Goal: Task Accomplishment & Management: Manage account settings

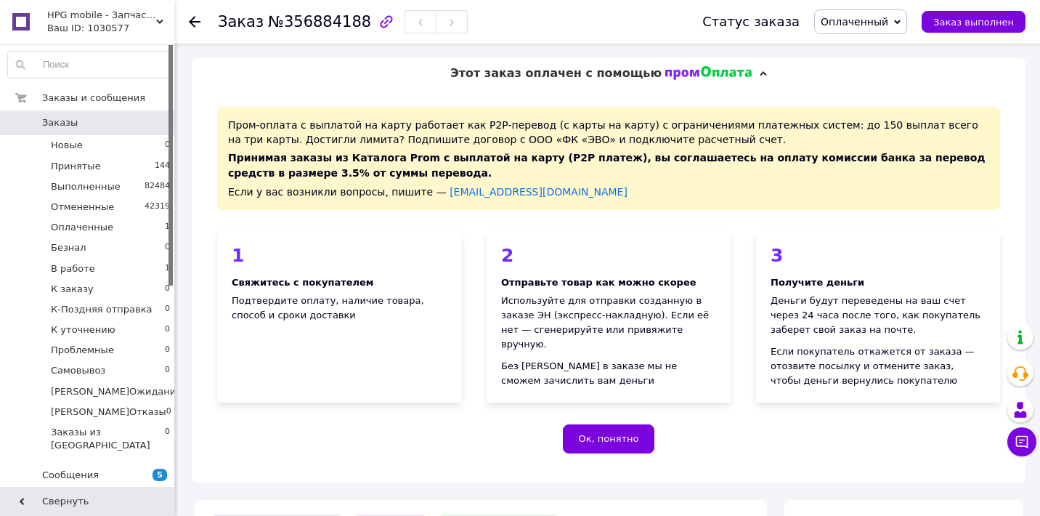
scroll to position [635, 0]
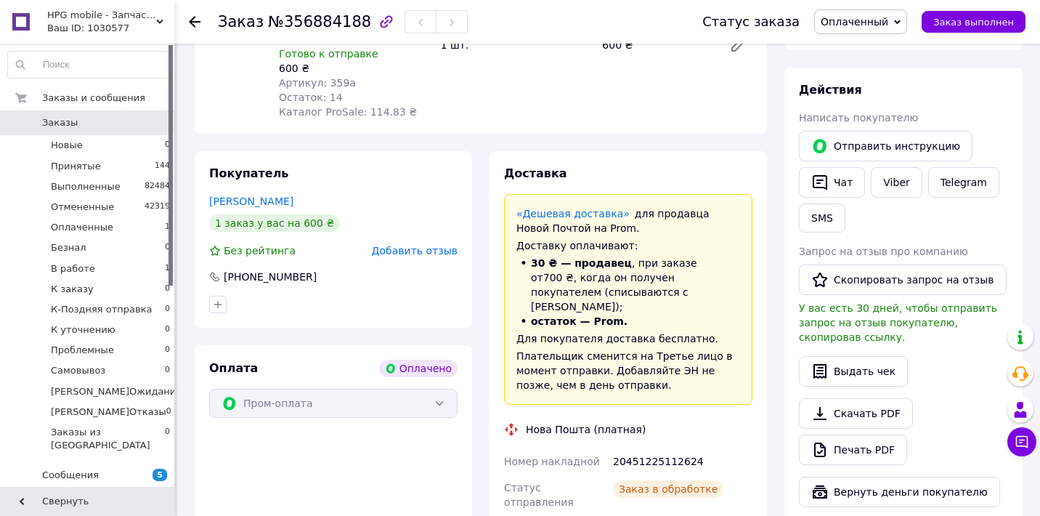
click at [139, 118] on span "0" at bounding box center [154, 122] width 40 height 13
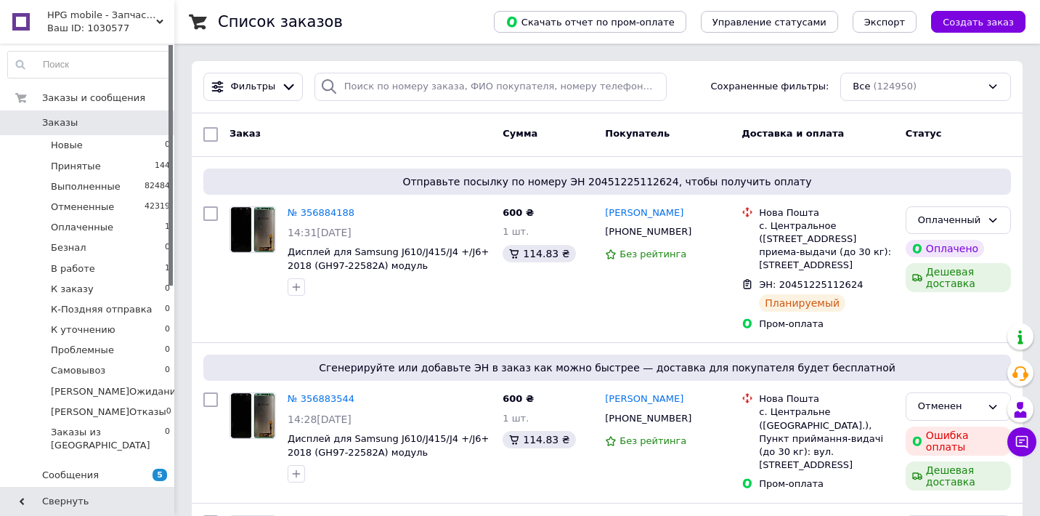
click at [134, 25] on div "Ваш ID: 1030577" at bounding box center [110, 28] width 127 height 13
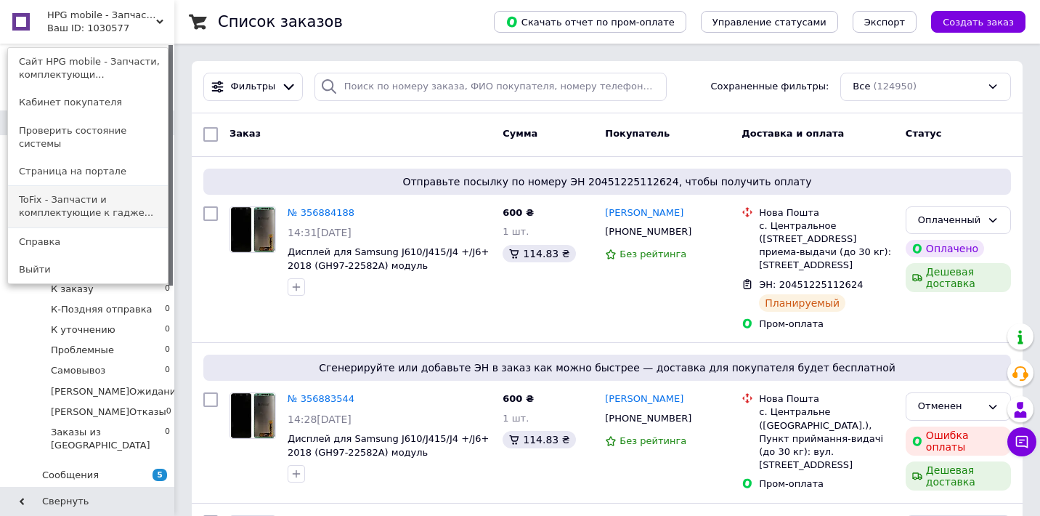
click at [100, 192] on link "ToFix - Запчасти и комплектующие к гадже..." at bounding box center [88, 206] width 160 height 41
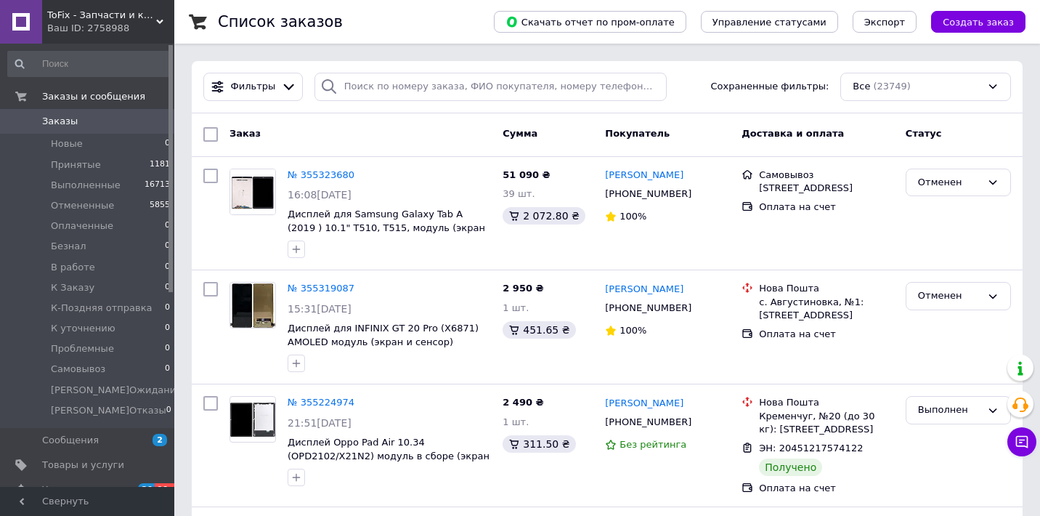
click at [115, 21] on span "ToFix - Запчасти и комплектующие к гаджетам" at bounding box center [101, 15] width 109 height 13
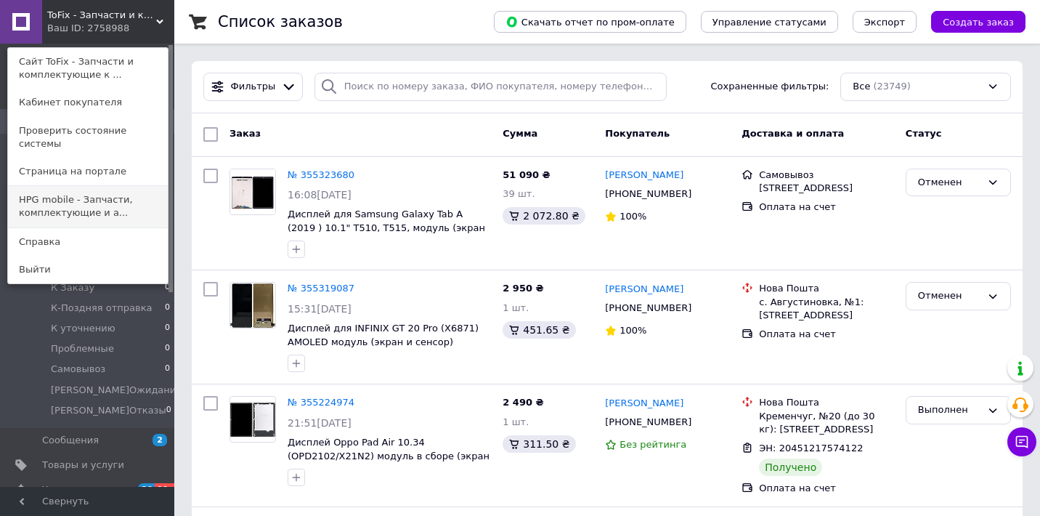
click at [116, 192] on link "HPG mobile - Запчасти, комплектующие и а..." at bounding box center [88, 206] width 160 height 41
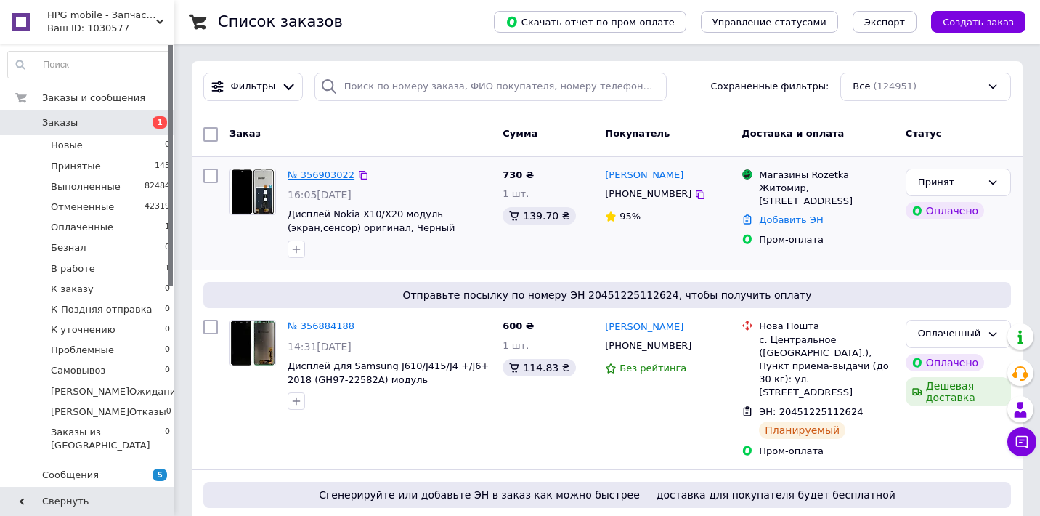
click at [336, 175] on link "№ 356903022" at bounding box center [321, 174] width 67 height 11
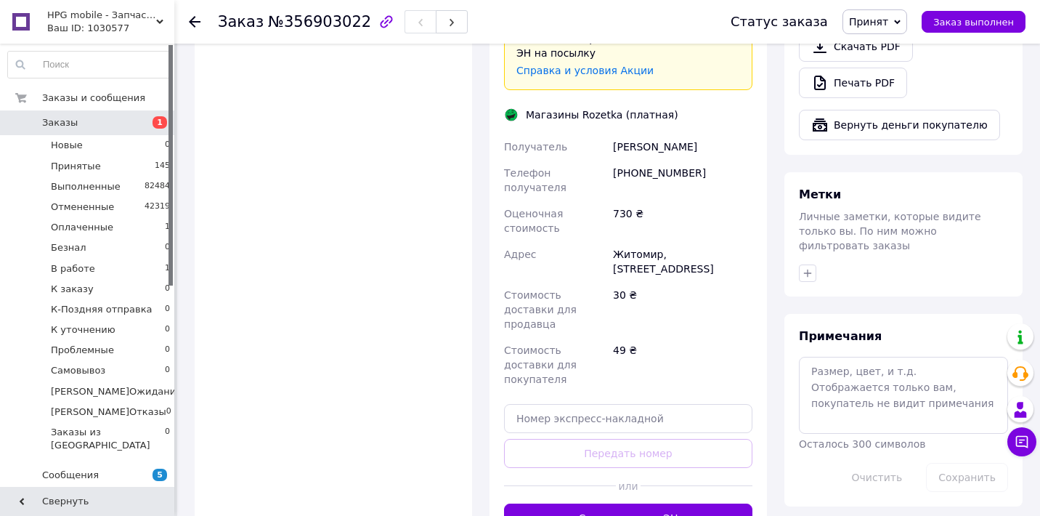
scroll to position [1067, 0]
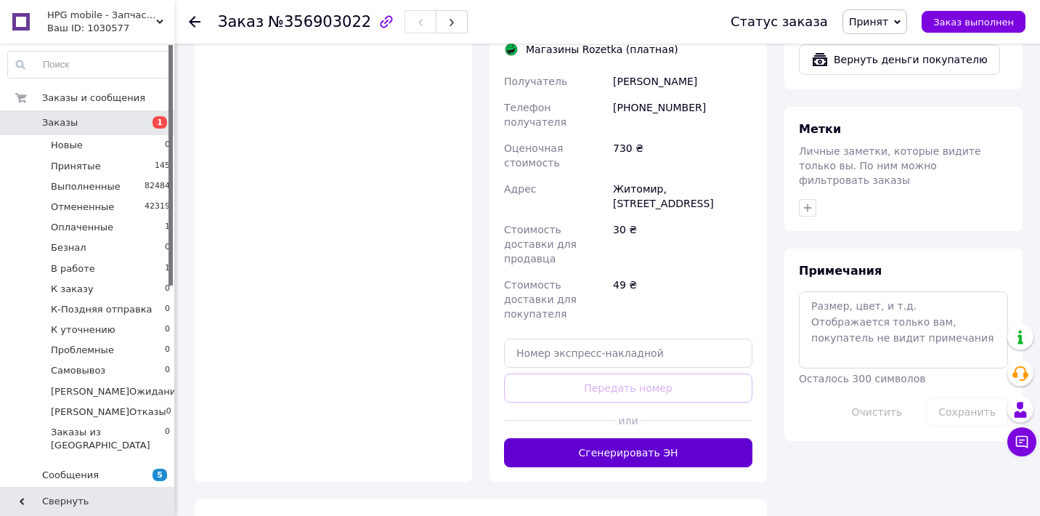
click at [596, 438] on button "Сгенерировать ЭН" at bounding box center [628, 452] width 248 height 29
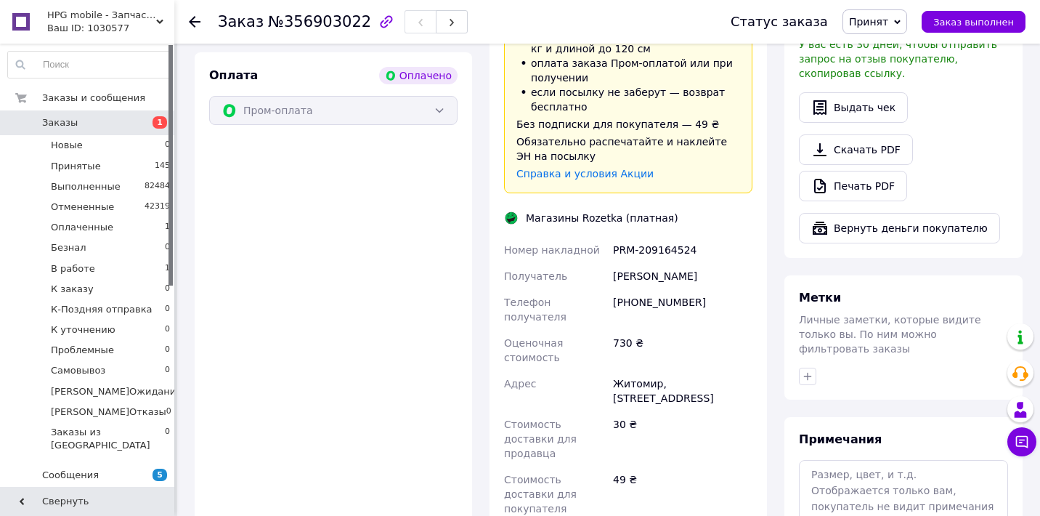
scroll to position [901, 0]
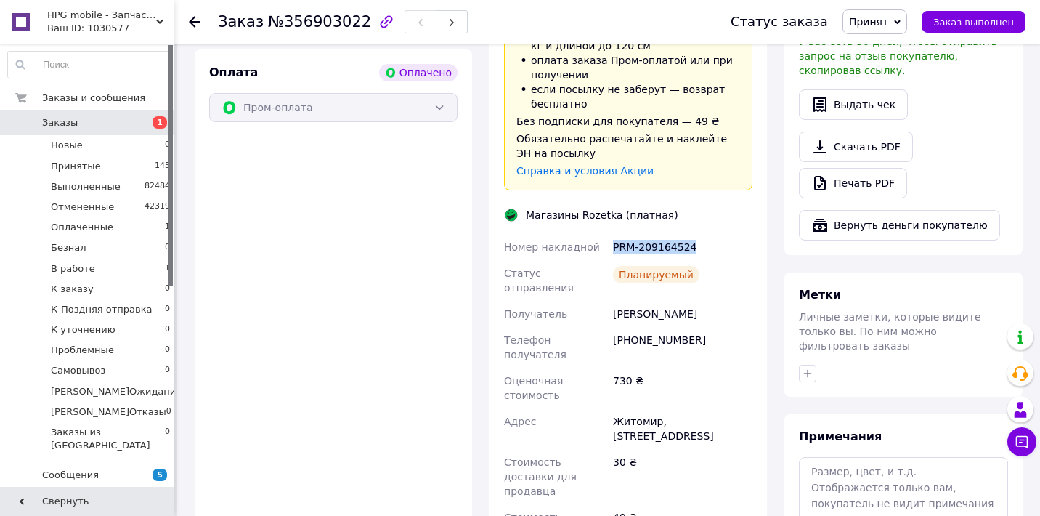
drag, startPoint x: 613, startPoint y: 229, endPoint x: 703, endPoint y: 232, distance: 90.1
click at [703, 234] on div "PRM-209164524" at bounding box center [682, 247] width 145 height 26
copy div "PRM-209164524"
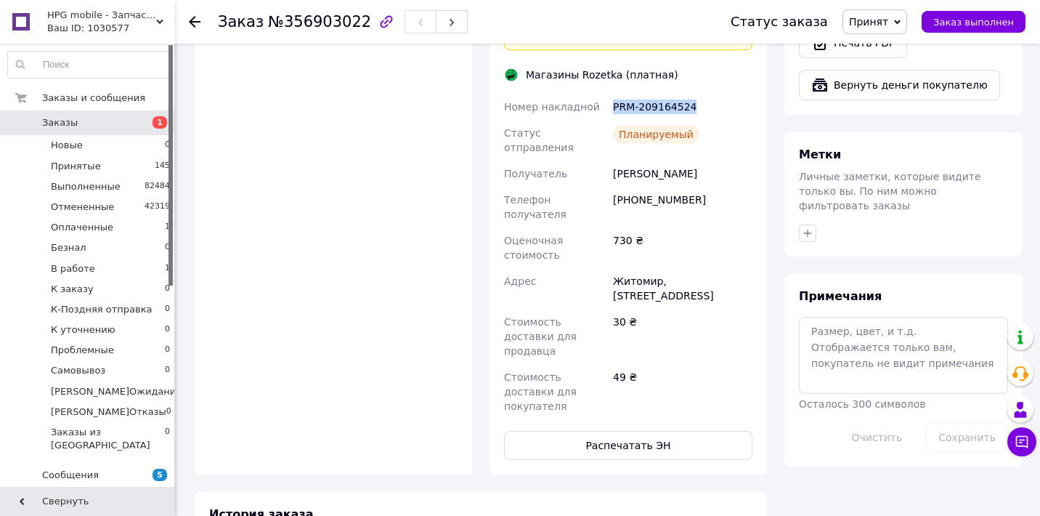
scroll to position [1043, 0]
click at [655, 429] on button "Распечатать ЭН" at bounding box center [628, 443] width 248 height 29
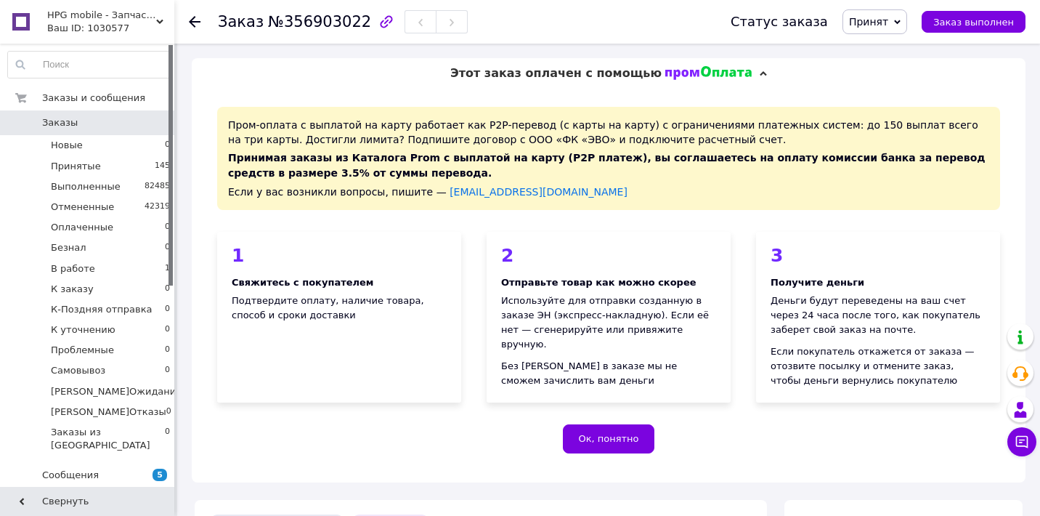
click at [125, 134] on link "Заказы 0" at bounding box center [89, 122] width 179 height 25
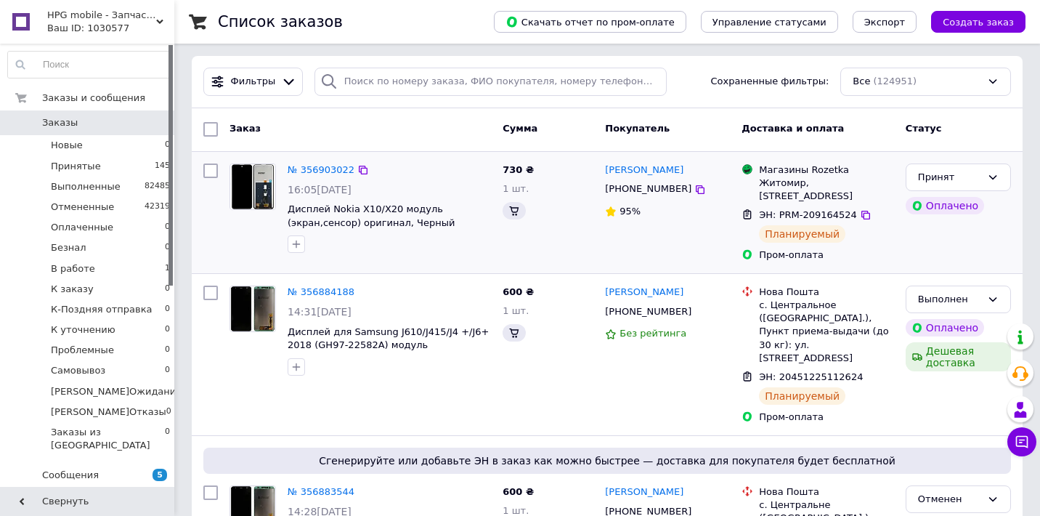
scroll to position [8, 0]
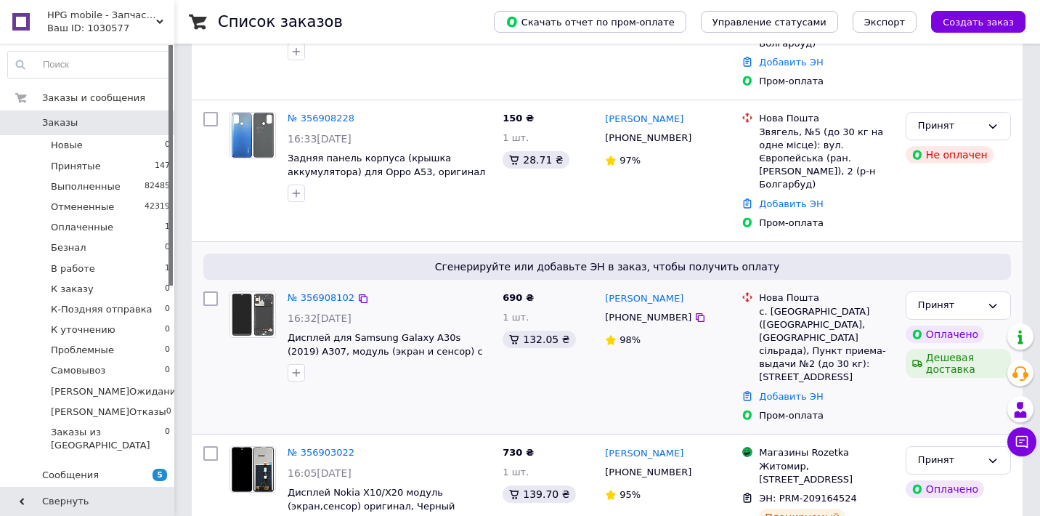
scroll to position [235, 0]
click at [319, 292] on link "№ 356908102" at bounding box center [321, 297] width 67 height 11
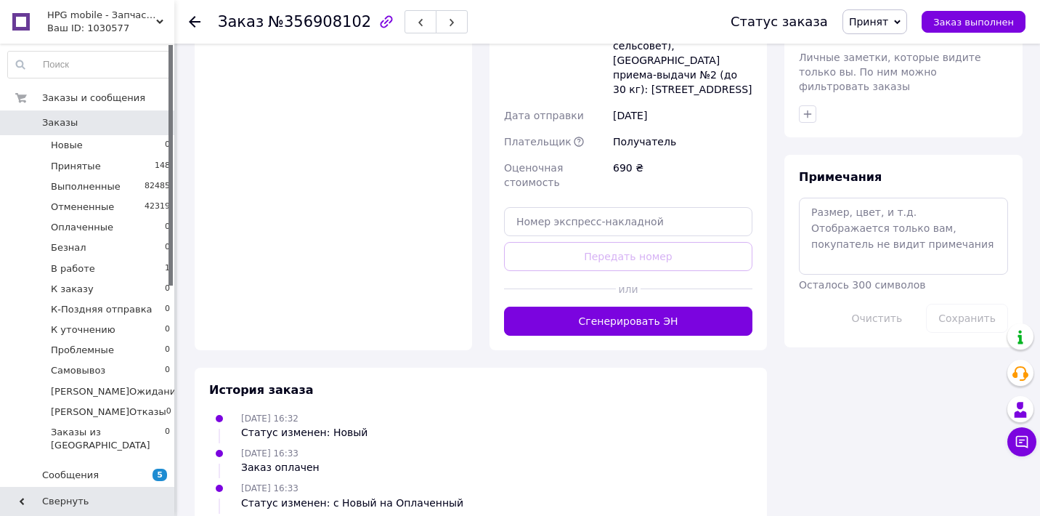
scroll to position [1160, 0]
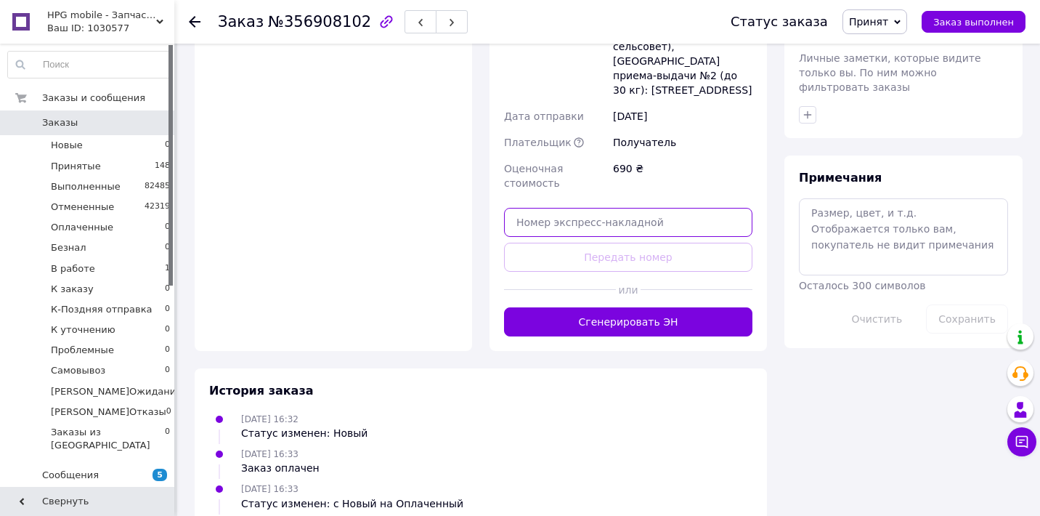
click at [612, 208] on input "text" at bounding box center [628, 222] width 248 height 29
paste input "20451225263262"
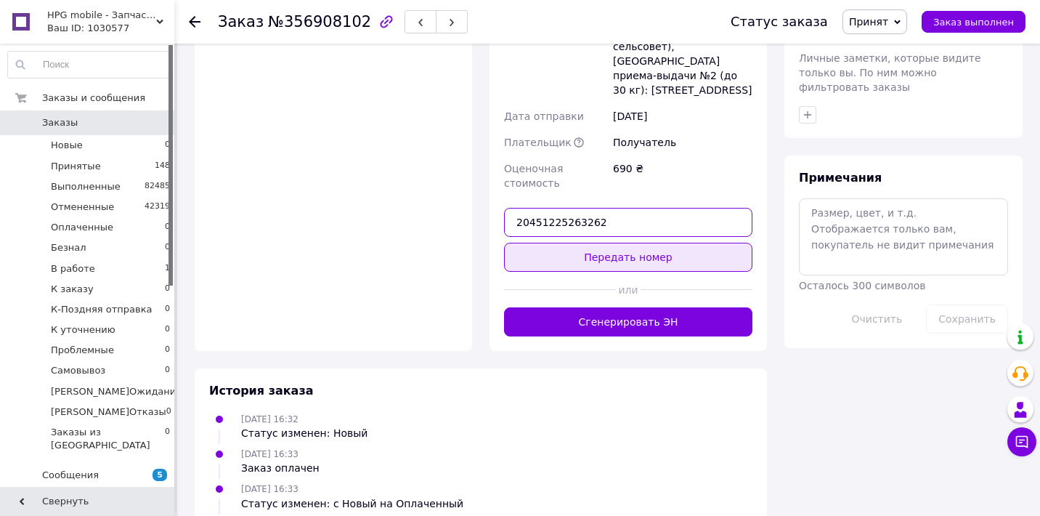
type input "20451225263262"
click at [629, 243] on button "Передать номер" at bounding box center [628, 257] width 248 height 29
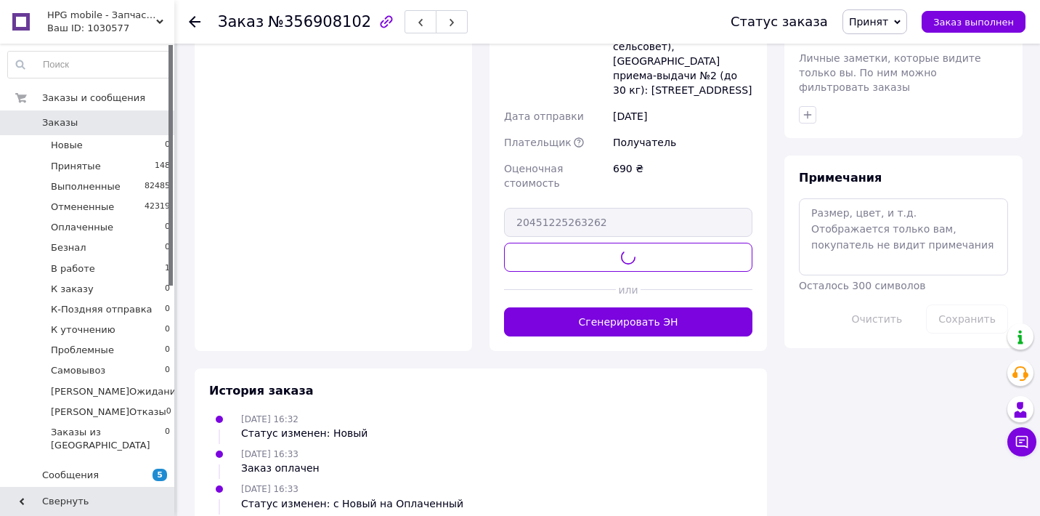
scroll to position [1046, 0]
